Goal: Task Accomplishment & Management: Use online tool/utility

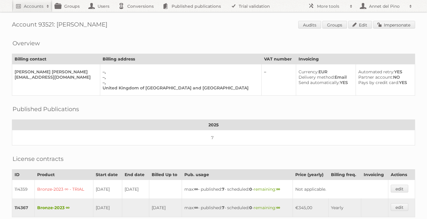
click at [394, 29] on span "Audits Groups Edit Impersonate" at bounding box center [356, 25] width 117 height 9
click at [394, 26] on link "Impersonate" at bounding box center [394, 25] width 42 height 8
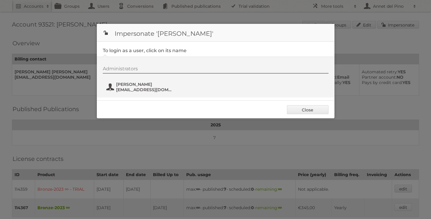
click at [141, 88] on span "info@humphreymunson.co.uk" at bounding box center [145, 89] width 58 height 5
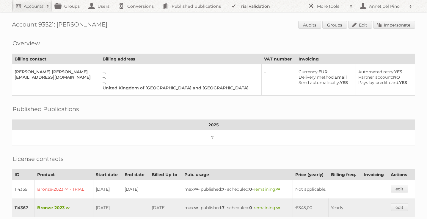
click at [240, 4] on link "Trial validation" at bounding box center [251, 6] width 49 height 12
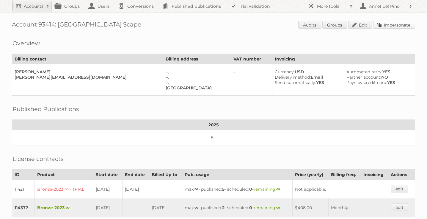
click at [394, 23] on link "Impersonate" at bounding box center [394, 25] width 42 height 8
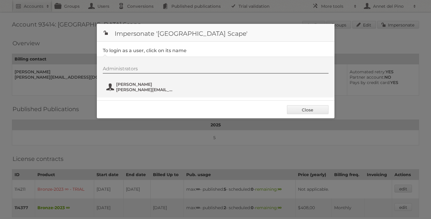
click at [143, 87] on span "Donna Francis" at bounding box center [145, 83] width 58 height 5
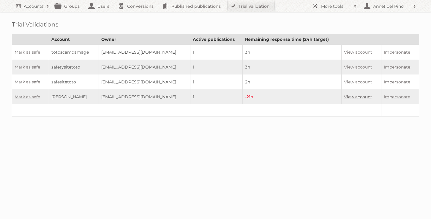
click at [354, 94] on link "View account" at bounding box center [358, 96] width 28 height 5
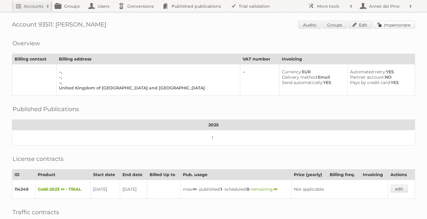
click at [395, 23] on link "Impersonate" at bounding box center [394, 25] width 42 height 8
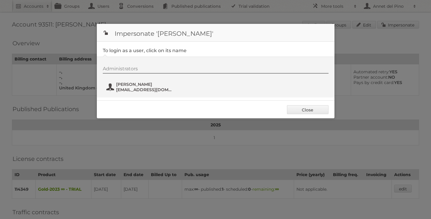
click at [132, 88] on span "felention@tuta.io" at bounding box center [145, 89] width 58 height 5
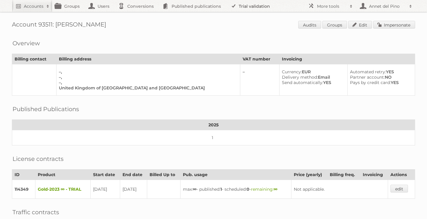
click at [250, 5] on link "Trial validation" at bounding box center [251, 6] width 49 height 12
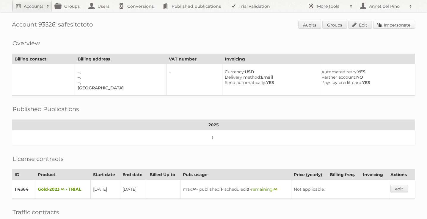
click at [404, 23] on link "Impersonate" at bounding box center [394, 25] width 42 height 8
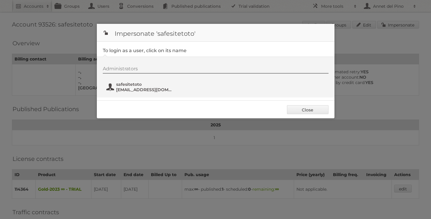
click at [142, 84] on span "safesitetoto" at bounding box center [145, 83] width 58 height 5
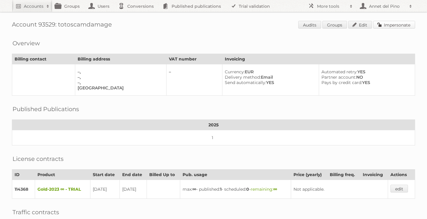
click at [390, 23] on link "Impersonate" at bounding box center [394, 25] width 42 height 8
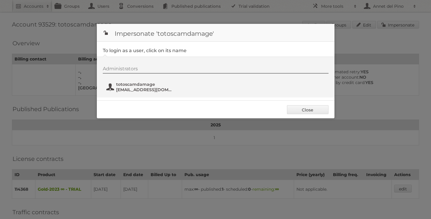
click at [152, 92] on button "totoscamdamage [EMAIL_ADDRESS][DOMAIN_NAME]" at bounding box center [141, 87] width 70 height 12
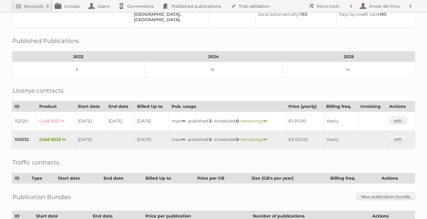
scroll to position [127, 0]
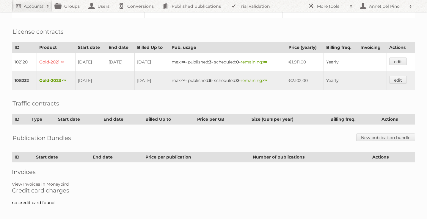
click at [45, 182] on link "View Invoices in Moneybird" at bounding box center [40, 183] width 57 height 5
click at [39, 182] on link "View Invoices in Moneybird" at bounding box center [40, 183] width 57 height 5
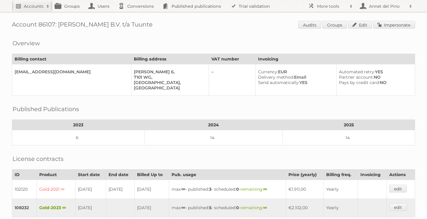
click at [37, 2] on link "Accounts" at bounding box center [32, 6] width 40 height 12
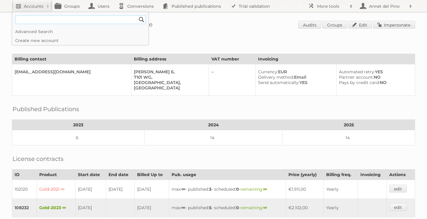
paste input"] "Cencosud Chile"
type input"] "Cencosud Chile"
click at [137, 15] on input "Search" at bounding box center [141, 19] width 9 height 9
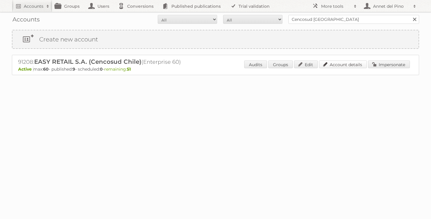
click at [355, 64] on link "Account details" at bounding box center [343, 64] width 48 height 8
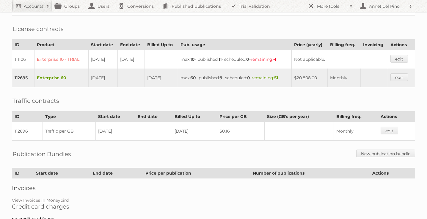
scroll to position [183, 0]
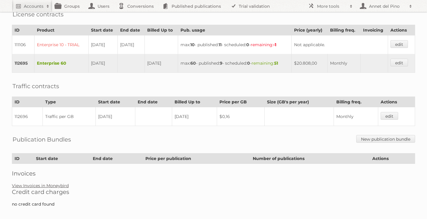
click at [49, 183] on link "View Invoices in Moneybird" at bounding box center [40, 185] width 57 height 5
click at [42, 5] on h2 "Accounts" at bounding box center [34, 6] width 20 height 6
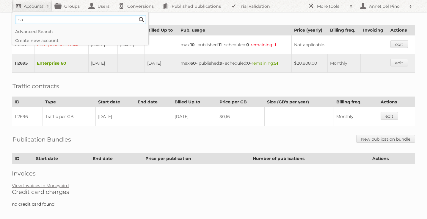
type input"] "s"
type input"] "[EMAIL_ADDRESS][DOMAIN_NAME]"
click at [138, 21] on input "Search" at bounding box center [141, 19] width 9 height 9
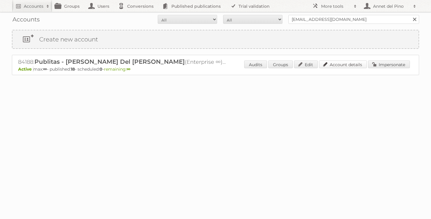
click at [333, 66] on link "Account details" at bounding box center [343, 64] width 48 height 8
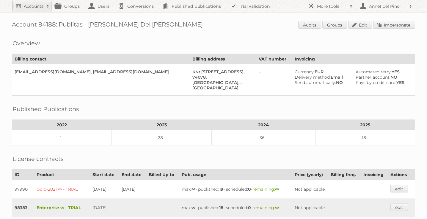
click at [396, 17] on div "Account 84188: Publitas - [PERSON_NAME] Del [PERSON_NAME] Audits Groups Edit Im…" at bounding box center [213, 169] width 427 height 338
click at [391, 25] on link "Impersonate" at bounding box center [394, 25] width 42 height 8
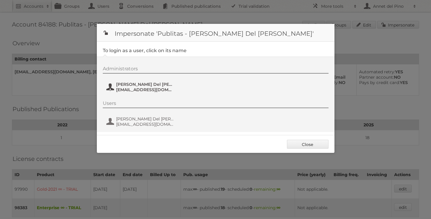
click at [146, 89] on span "[EMAIL_ADDRESS][DOMAIN_NAME]" at bounding box center [145, 89] width 58 height 5
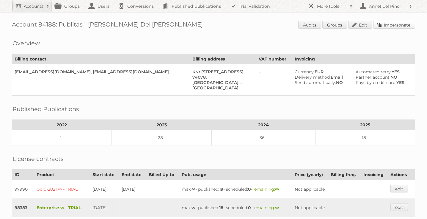
click at [400, 26] on link "Impersonate" at bounding box center [394, 25] width 42 height 8
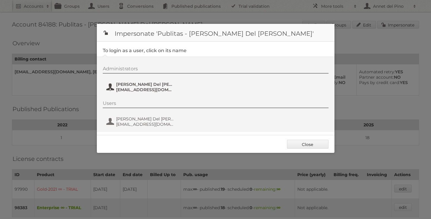
click at [117, 85] on span "Annet Del Pino" at bounding box center [145, 83] width 58 height 5
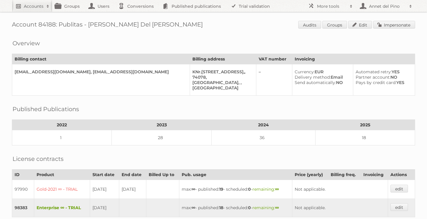
click at [38, 3] on h2 "Accounts" at bounding box center [34, 6] width 20 height 6
paste input"] "wout@livingfurn.nl"
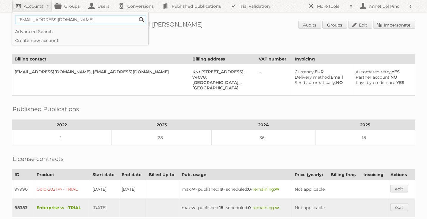
type input"] "wout@livingfurn.nl"
click at [137, 15] on input "Search" at bounding box center [141, 19] width 9 height 9
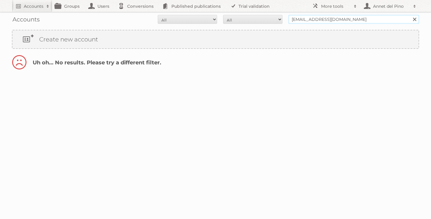
click at [301, 19] on input "wout@livingfurn.nl" at bounding box center [354, 19] width 131 height 9
drag, startPoint x: 302, startPoint y: 19, endPoint x: 284, endPoint y: 19, distance: 18.4
click at [284, 20] on form "All Active Expired Pending All Paid Trials Self service wout@livingfurn.nl Sear…" at bounding box center [216, 19] width 408 height 9
type input "@livingfurn.nl"
click at [410, 15] on input "Search" at bounding box center [414, 19] width 9 height 9
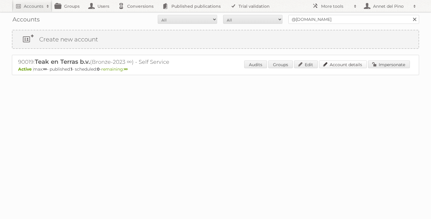
click at [345, 65] on link "Account details" at bounding box center [343, 64] width 48 height 8
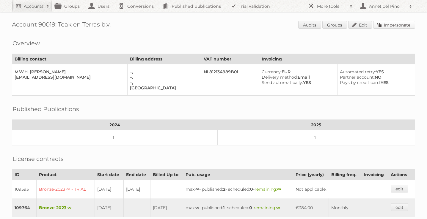
click at [389, 23] on link "Impersonate" at bounding box center [394, 25] width 42 height 8
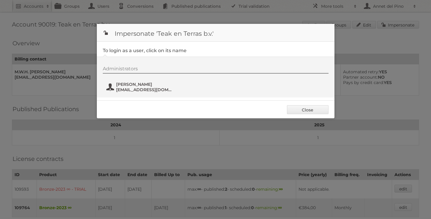
click at [130, 92] on button "[PERSON_NAME] [EMAIL_ADDRESS][DOMAIN_NAME]" at bounding box center [141, 87] width 70 height 12
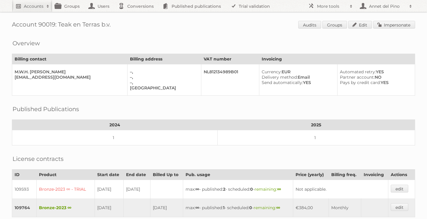
click at [39, 6] on h2 "Accounts" at bounding box center [34, 6] width 20 height 6
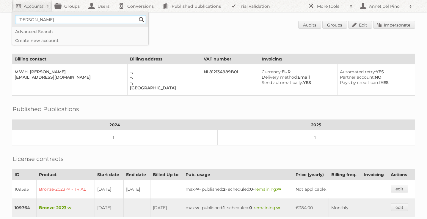
type input"] "[EMAIL_ADDRESS][DOMAIN_NAME]"
click at [140, 21] on input "Search" at bounding box center [141, 19] width 9 height 9
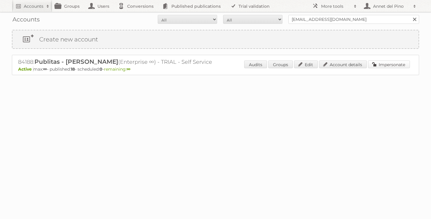
click at [380, 67] on link "Impersonate" at bounding box center [389, 64] width 42 height 8
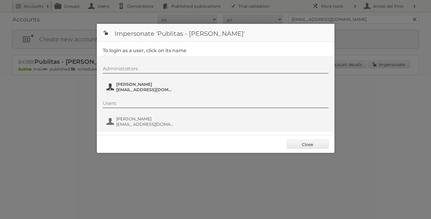
click at [146, 91] on span "[EMAIL_ADDRESS][DOMAIN_NAME]" at bounding box center [145, 89] width 58 height 5
